Goal: Navigation & Orientation: Find specific page/section

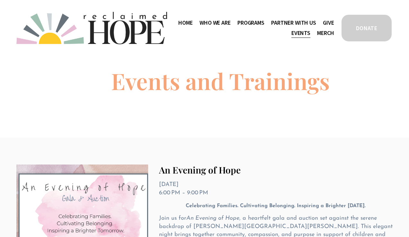
click at [324, 31] on link "Merch" at bounding box center [325, 33] width 17 height 10
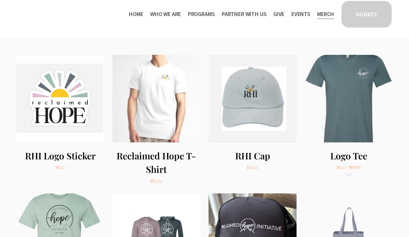
scroll to position [75, 0]
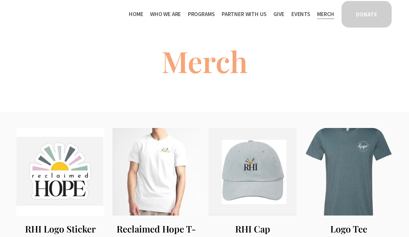
scroll to position [0, 0]
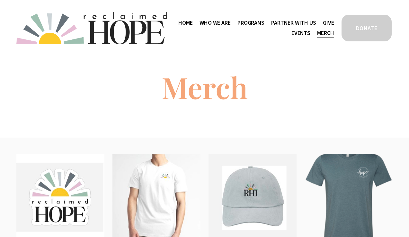
click at [298, 22] on span "Partner With Us" at bounding box center [293, 22] width 45 height 9
click at [0, 0] on span "Program Partners" at bounding box center [0, 0] width 0 height 0
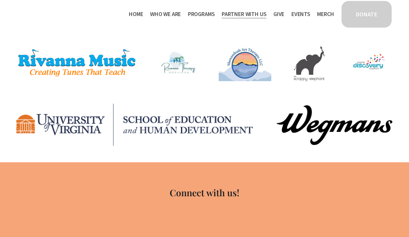
scroll to position [397, 0]
